Goal: Communication & Community: Answer question/provide support

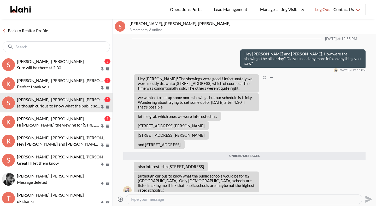
scroll to position [850, 0]
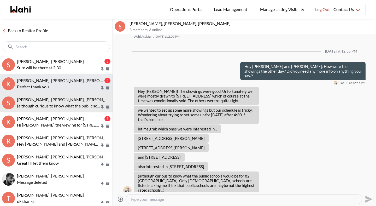
click at [81, 81] on div "[PERSON_NAME], [PERSON_NAME], [PERSON_NAME]" at bounding box center [60, 80] width 86 height 5
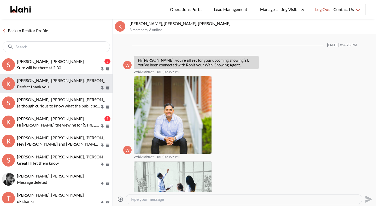
scroll to position [486, 0]
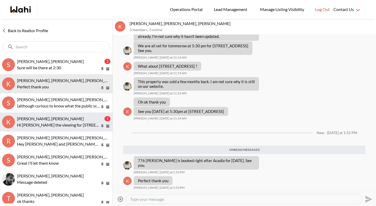
click at [61, 122] on p "Hi [PERSON_NAME] the viewing for [STREET_ADDRESS] was canceled as it was sold a…" at bounding box center [58, 125] width 83 height 6
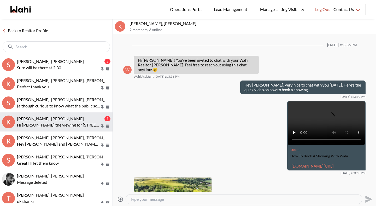
scroll to position [724, 0]
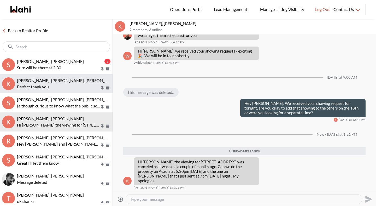
click at [45, 85] on p "Perfect thank you" at bounding box center [58, 87] width 83 height 6
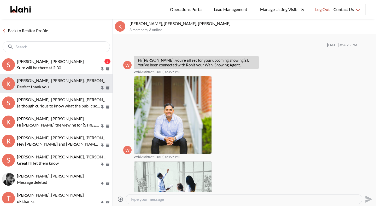
scroll to position [453, 0]
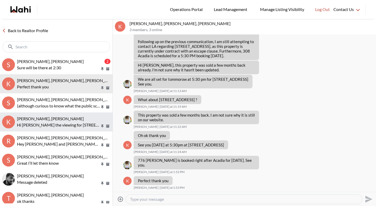
click at [45, 119] on span "[PERSON_NAME], [PERSON_NAME]" at bounding box center [50, 118] width 67 height 5
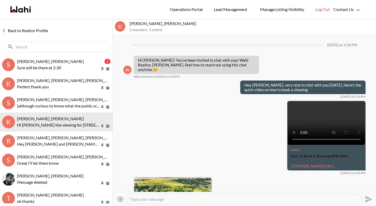
scroll to position [690, 0]
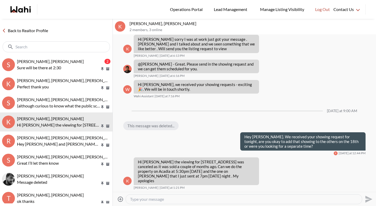
click at [145, 196] on textarea "Type your message" at bounding box center [244, 198] width 228 height 5
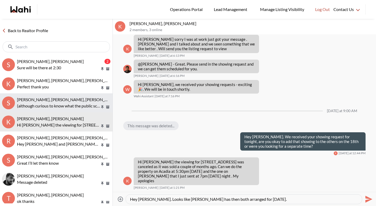
type textarea "Hey [PERSON_NAME]. Looks like [PERSON_NAME] has then both arranged for [DATE]."
click at [58, 103] on p "(although curious to know what the public schools would be for 82 [GEOGRAPHIC_D…" at bounding box center [58, 106] width 83 height 6
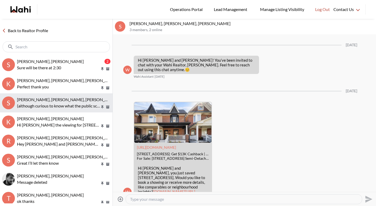
scroll to position [850, 0]
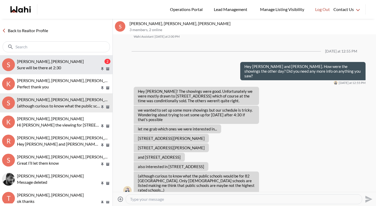
click at [58, 73] on button "S [PERSON_NAME], [PERSON_NAME] 2 Sure will be there at 2:30" at bounding box center [56, 64] width 113 height 19
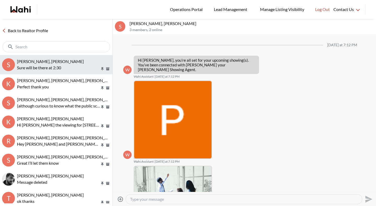
scroll to position [431, 0]
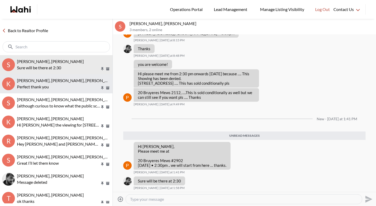
click at [57, 90] on p "Perfect thank you" at bounding box center [58, 87] width 83 height 6
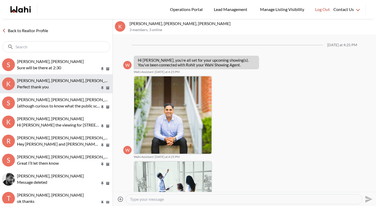
scroll to position [453, 0]
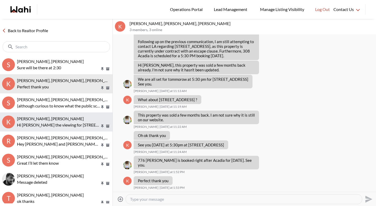
click at [49, 120] on span "[PERSON_NAME], [PERSON_NAME]" at bounding box center [50, 118] width 67 height 5
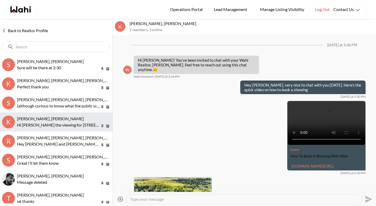
scroll to position [690, 0]
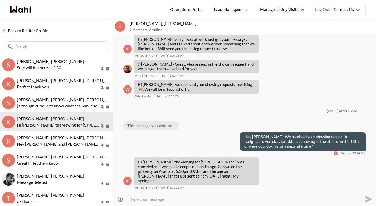
click at [186, 198] on textarea "Type your message" at bounding box center [244, 198] width 228 height 5
type textarea "Hey [PERSON_NAME]. Looks like [PERSON_NAME] has them both arranged [DATE]."
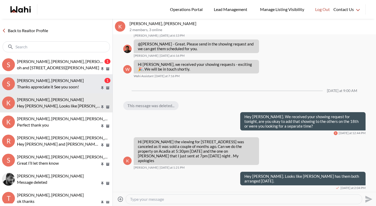
click at [61, 90] on button "S [PERSON_NAME], [PERSON_NAME] 1 Thanks appreciate it See you soon!" at bounding box center [56, 83] width 113 height 19
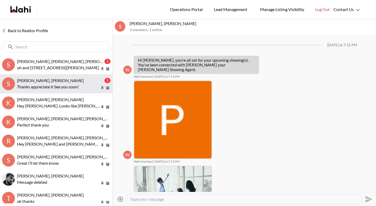
scroll to position [472, 0]
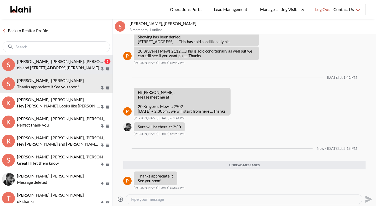
click at [59, 68] on p "oh and [STREET_ADDRESS][PERSON_NAME]" at bounding box center [58, 68] width 83 height 6
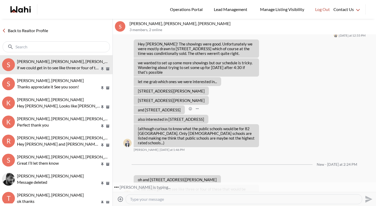
scroll to position [901, 0]
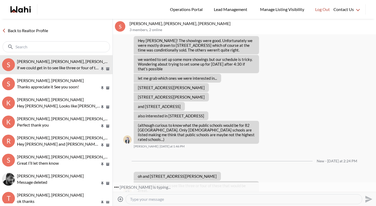
click at [154, 199] on textarea "Type your message" at bounding box center [244, 198] width 228 height 5
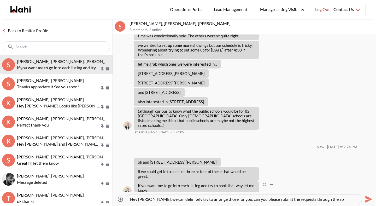
type textarea "Hey [PERSON_NAME], we can definitely try to arrange those for you, can you plea…"
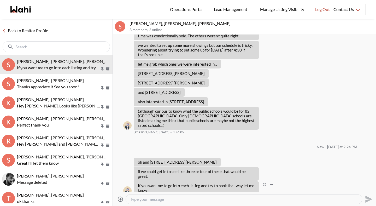
scroll to position [935, 0]
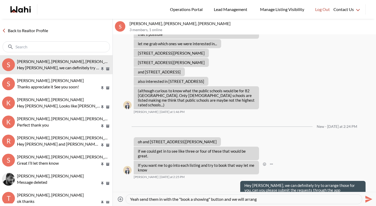
type textarea "Yeah send them in with the "book a showing" button and we will arrange"
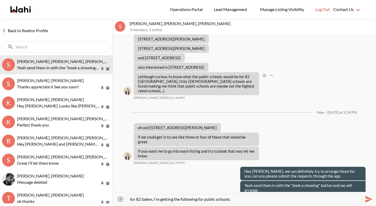
paste textarea "[PERSON_NAME] Junior Public School (JK - 6)"
paste textarea "[GEOGRAPHIC_DATA]"
paste textarea "[GEOGRAPHIC_DATA] (9 - 12)"
type textarea "for 82 Salem, I'm getting the following for public schools: [PERSON_NAME][GEOGR…"
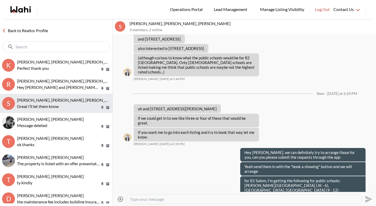
scroll to position [0, 0]
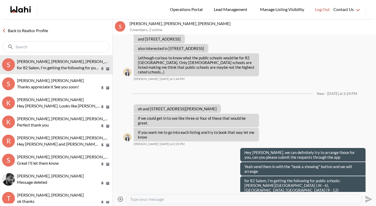
click at [32, 31] on link "Back to Realtor Profile" at bounding box center [25, 30] width 50 height 7
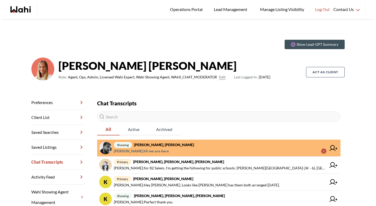
click at [186, 148] on span "[PERSON_NAME] : Hi we are here 1" at bounding box center [220, 151] width 213 height 6
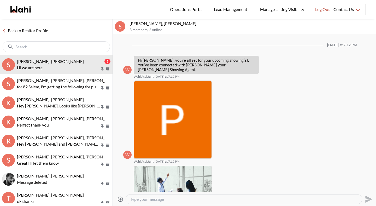
scroll to position [496, 0]
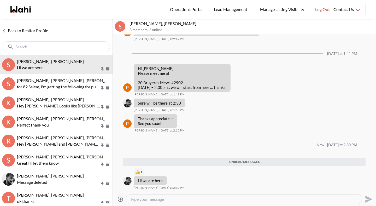
click at [41, 31] on link "Back to Realtor Profile" at bounding box center [25, 30] width 50 height 7
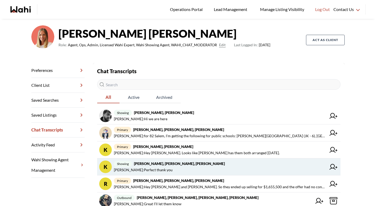
scroll to position [33, 0]
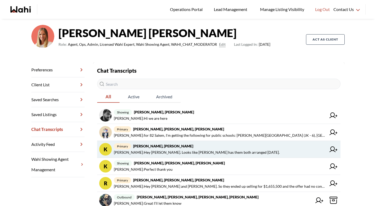
click at [162, 145] on strong "[PERSON_NAME], [PERSON_NAME]" at bounding box center [163, 146] width 60 height 4
